Goal: Find specific page/section: Find specific page/section

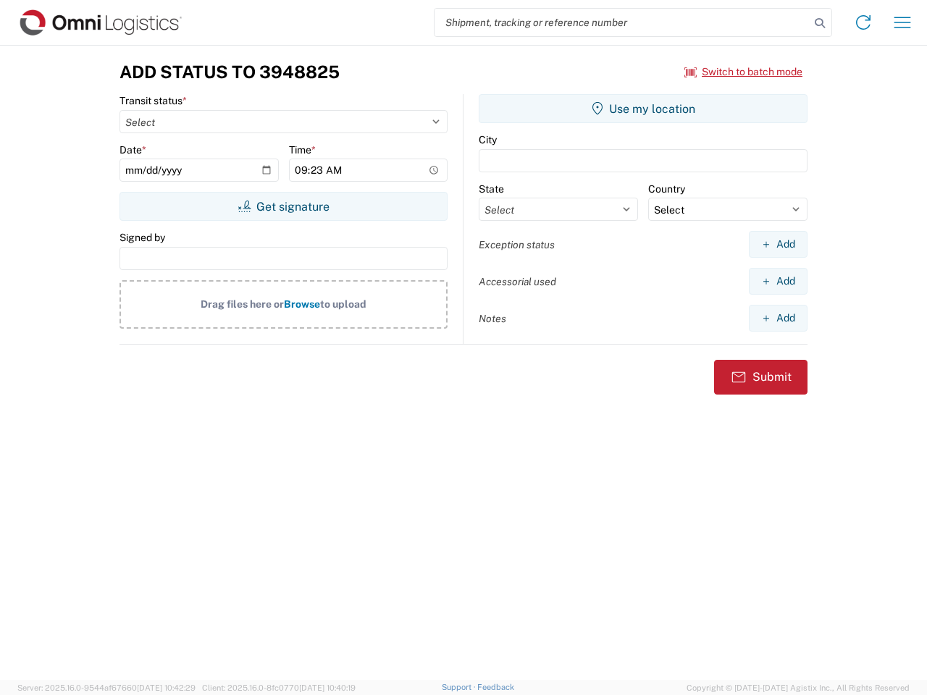
click at [622, 22] on input "search" at bounding box center [622, 23] width 375 height 28
click at [820, 23] on icon at bounding box center [820, 23] width 20 height 20
click at [864, 22] on icon at bounding box center [863, 22] width 23 height 23
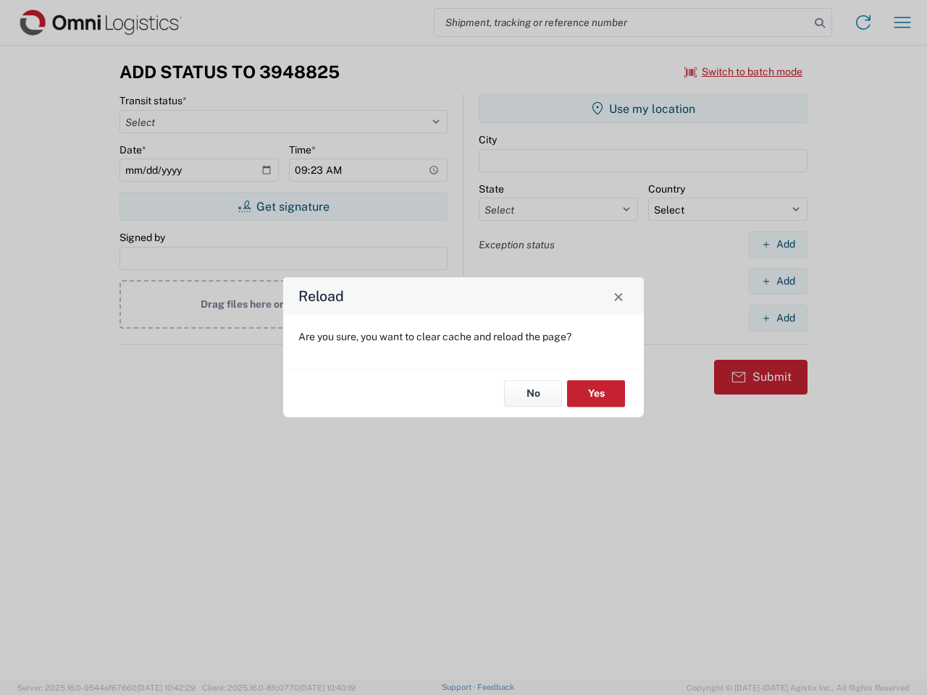
click at [744, 72] on div "Reload Are you sure, you want to clear cache and reload the page? No Yes" at bounding box center [463, 347] width 927 height 695
click at [283, 206] on div "Reload Are you sure, you want to clear cache and reload the page? No Yes" at bounding box center [463, 347] width 927 height 695
click at [643, 109] on div "Reload Are you sure, you want to clear cache and reload the page? No Yes" at bounding box center [463, 347] width 927 height 695
click at [778, 244] on div "Reload Are you sure, you want to clear cache and reload the page? No Yes" at bounding box center [463, 347] width 927 height 695
click at [778, 281] on div "Reload Are you sure, you want to clear cache and reload the page? No Yes" at bounding box center [463, 347] width 927 height 695
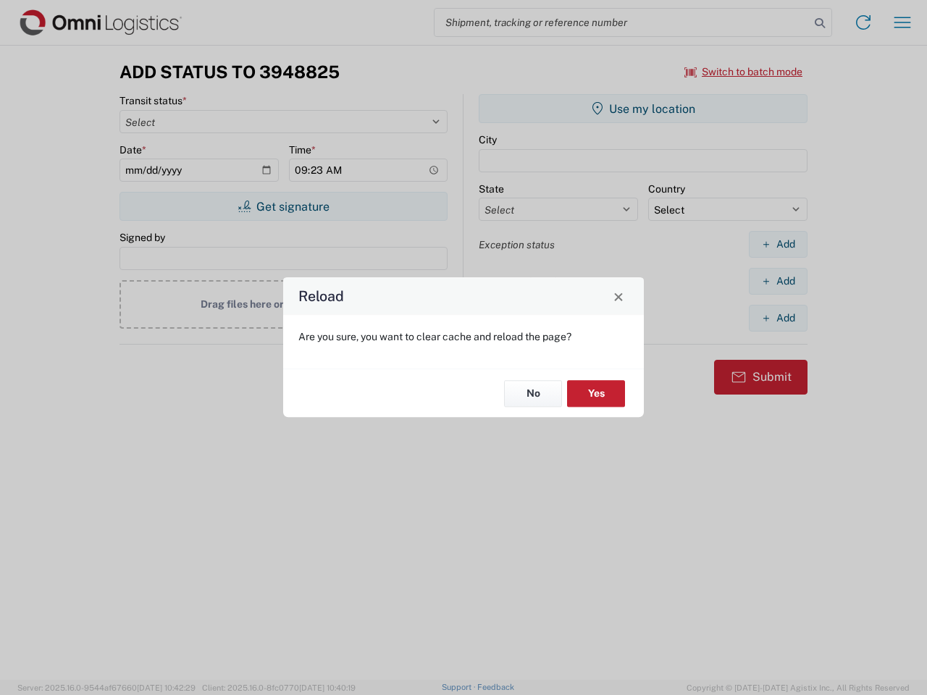
click at [778, 318] on div "Reload Are you sure, you want to clear cache and reload the page? No Yes" at bounding box center [463, 347] width 927 height 695
